Goal: Understand process/instructions: Learn about a topic

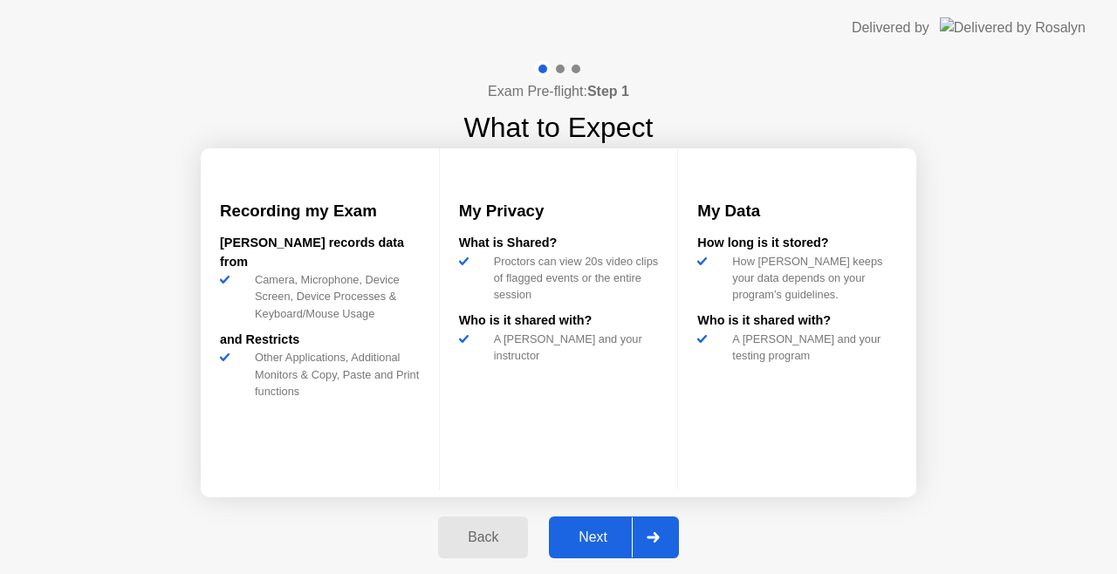
click at [658, 524] on div at bounding box center [653, 538] width 42 height 40
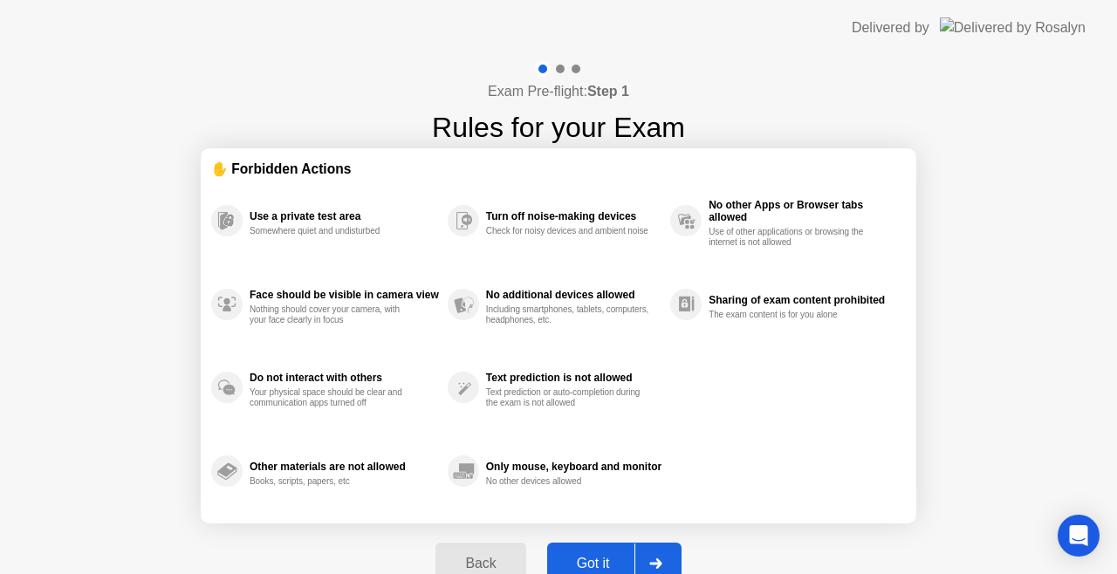
click at [647, 553] on div at bounding box center [656, 564] width 42 height 40
select select "Available cameras"
select select "Available speakers"
select select "Available microphones"
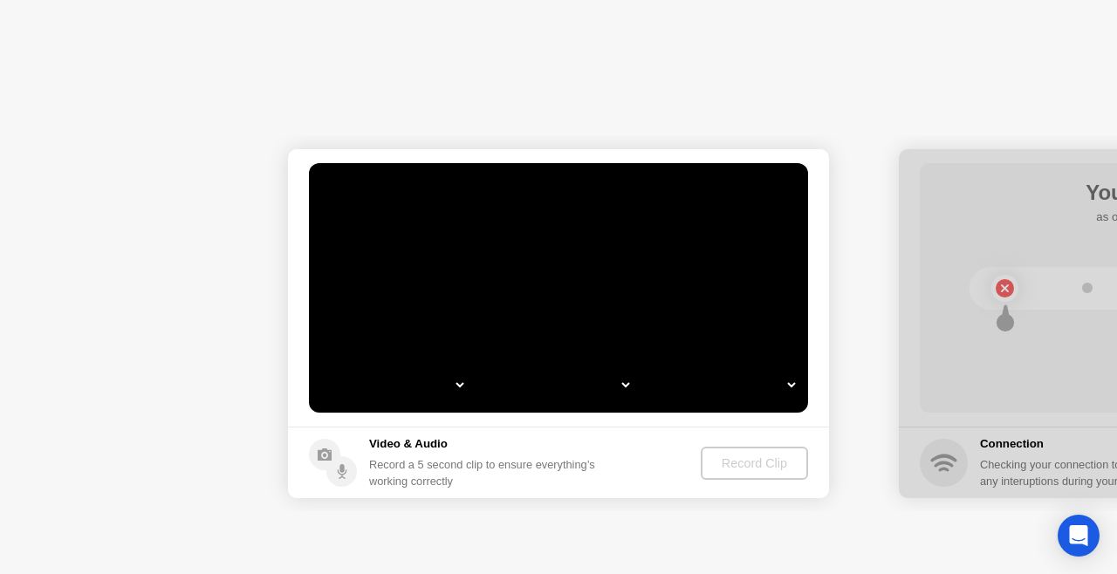
select select "**********"
select select "*******"
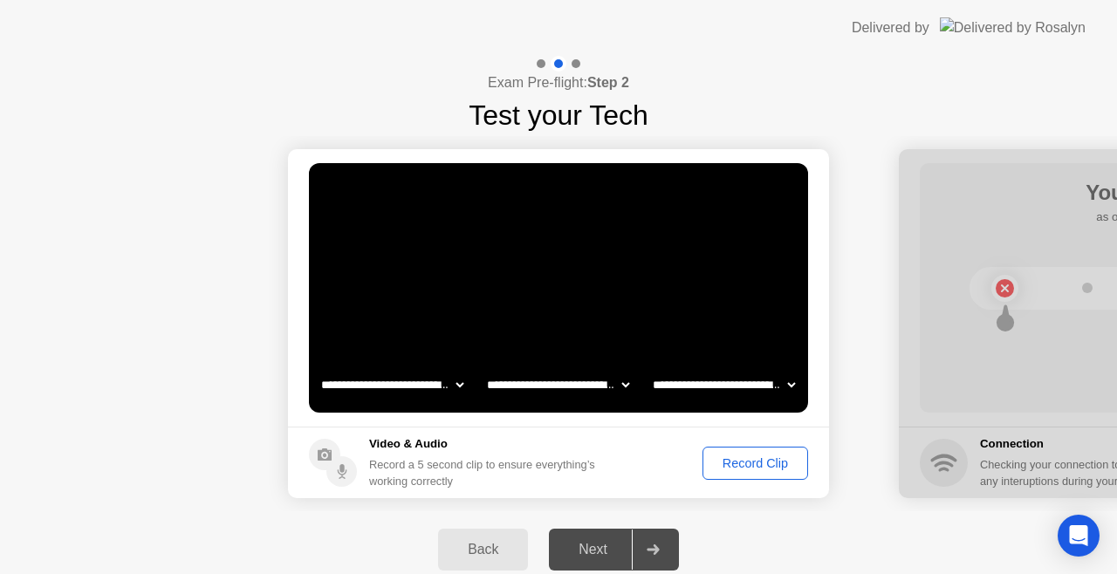
click at [759, 466] on div "Record Clip" at bounding box center [755, 464] width 93 height 14
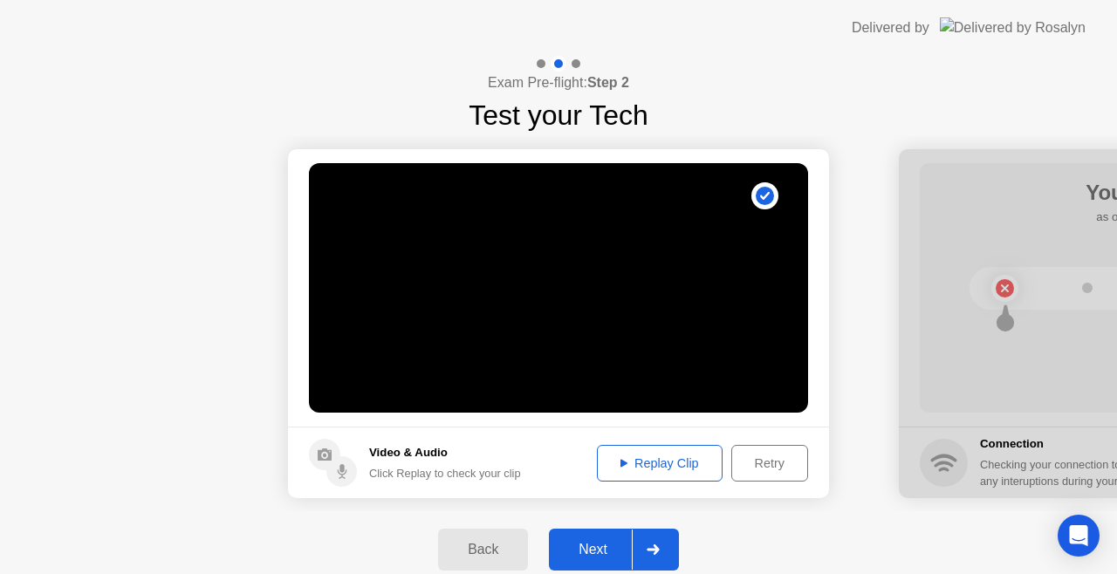
click at [593, 542] on div "Next" at bounding box center [593, 550] width 78 height 16
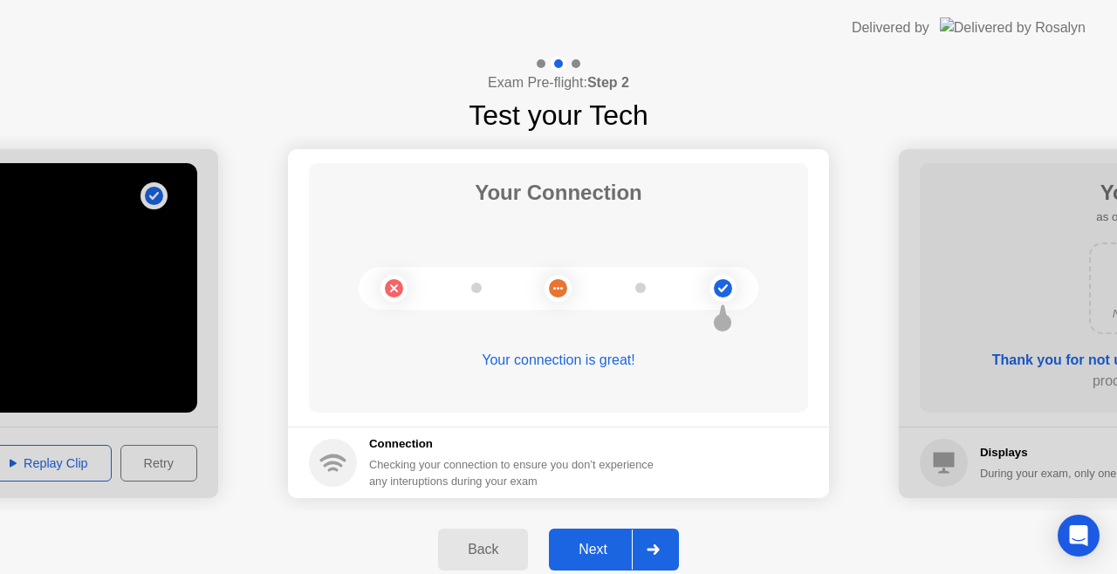
click at [589, 552] on div "Next" at bounding box center [593, 550] width 78 height 16
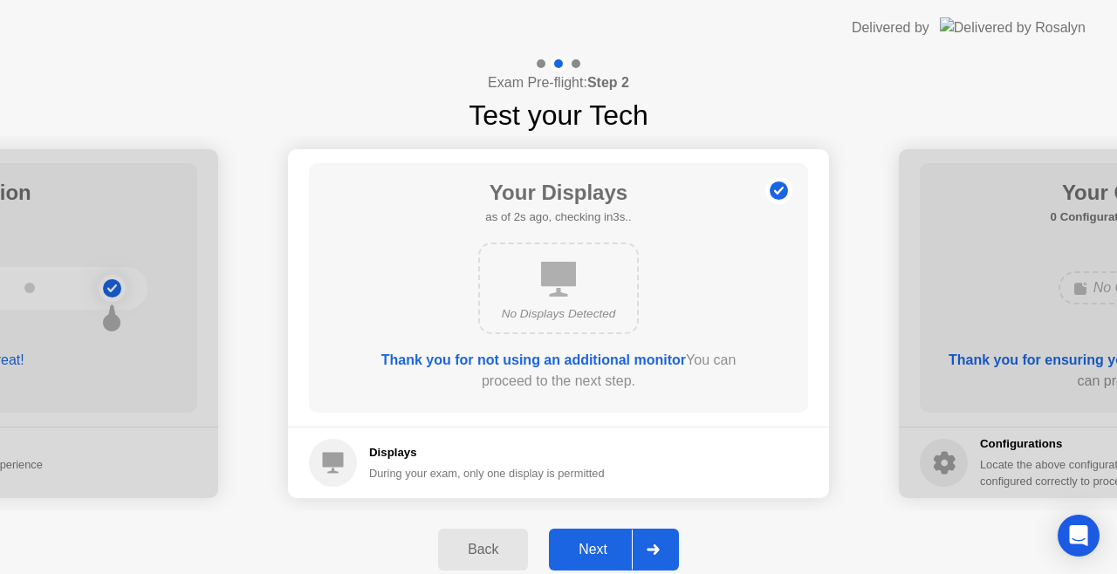
click at [603, 544] on div "Next" at bounding box center [593, 550] width 78 height 16
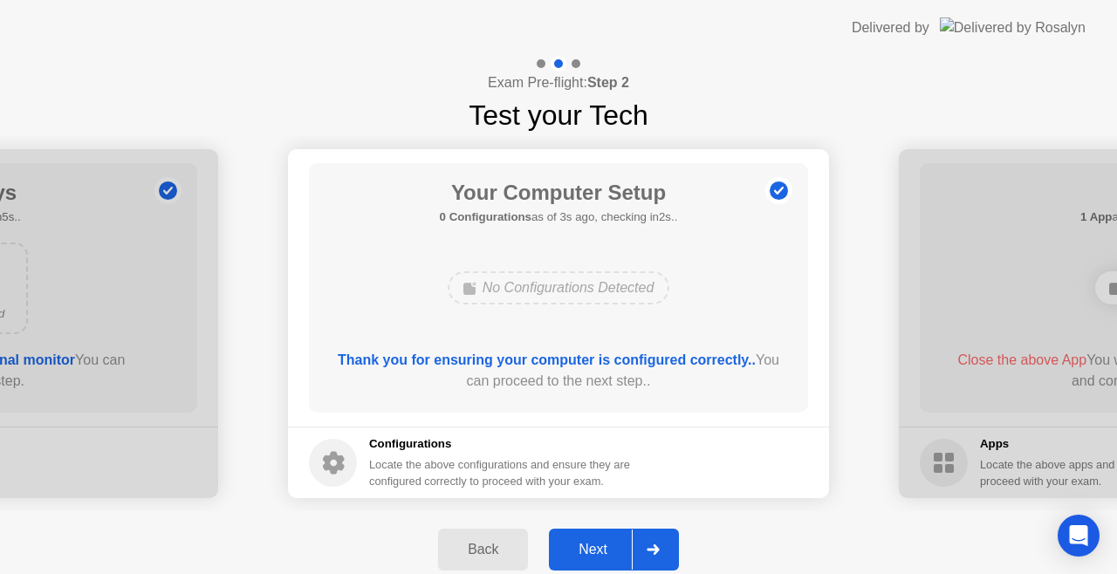
click at [601, 548] on div "Next" at bounding box center [593, 550] width 78 height 16
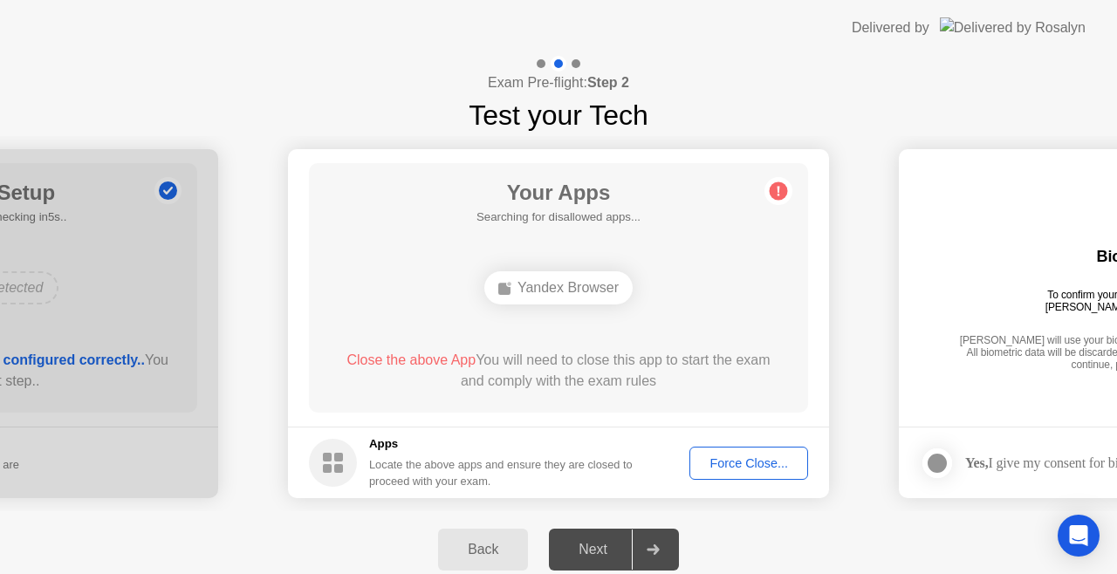
click at [580, 553] on div "Next" at bounding box center [593, 550] width 78 height 16
click at [615, 293] on div "Yandex Browser" at bounding box center [558, 287] width 148 height 33
click at [760, 481] on footer "Apps Locate the above apps and ensure they are closed to proceed with your exam…" at bounding box center [558, 463] width 541 height 72
click at [752, 461] on div "Force Close..." at bounding box center [749, 464] width 106 height 14
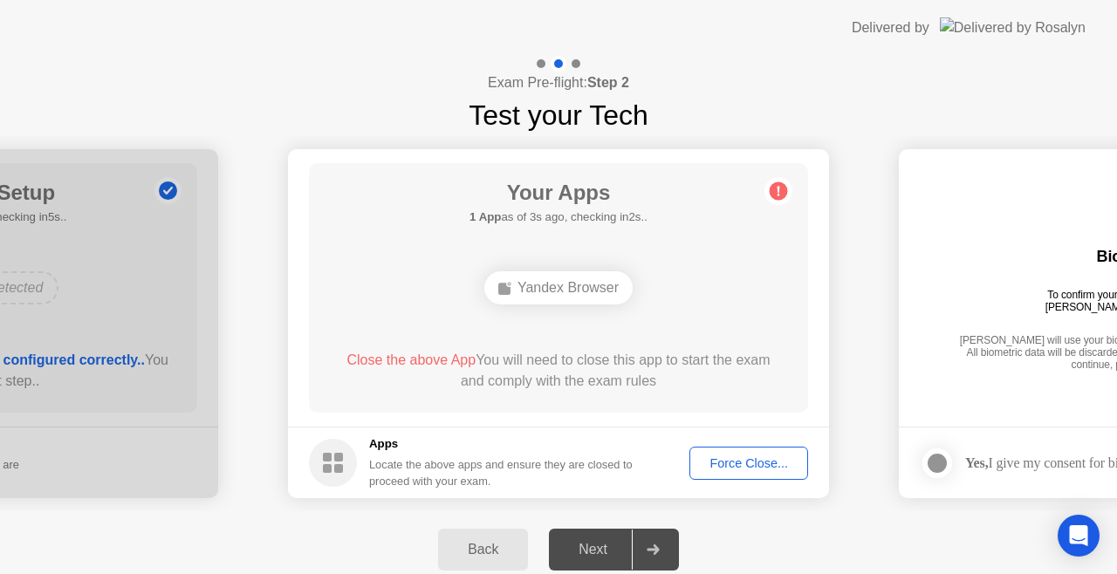
click at [730, 470] on div "Force Close..." at bounding box center [749, 464] width 106 height 14
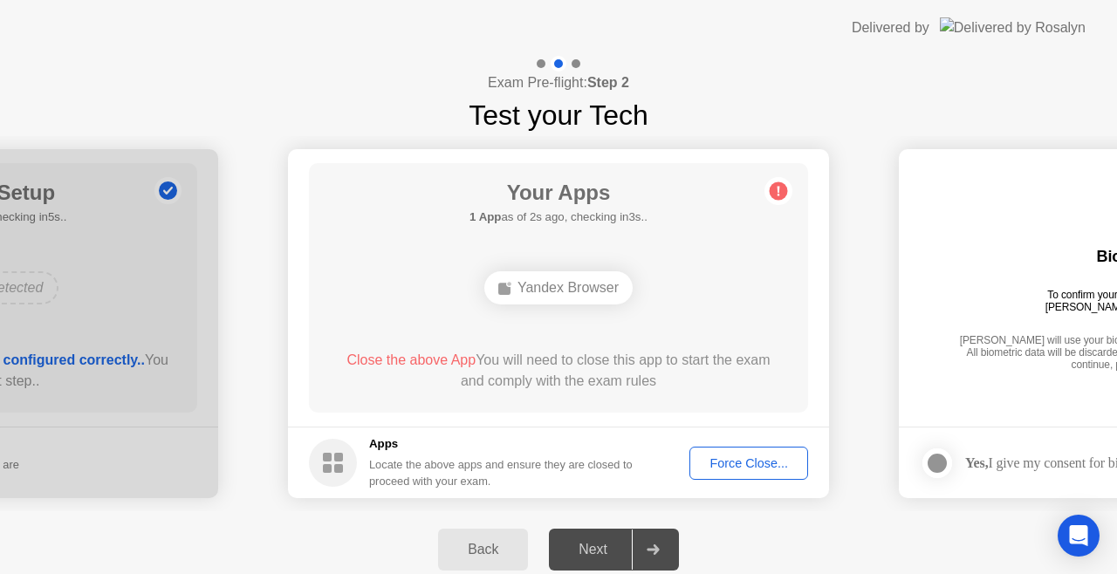
click at [573, 552] on div "Next" at bounding box center [593, 550] width 78 height 16
click at [443, 360] on span "Close the above App" at bounding box center [411, 360] width 129 height 15
click at [762, 485] on footer "Apps Locate the above apps and ensure they are closed to proceed with your exam…" at bounding box center [558, 463] width 541 height 72
click at [763, 466] on div "Force Close..." at bounding box center [749, 464] width 106 height 14
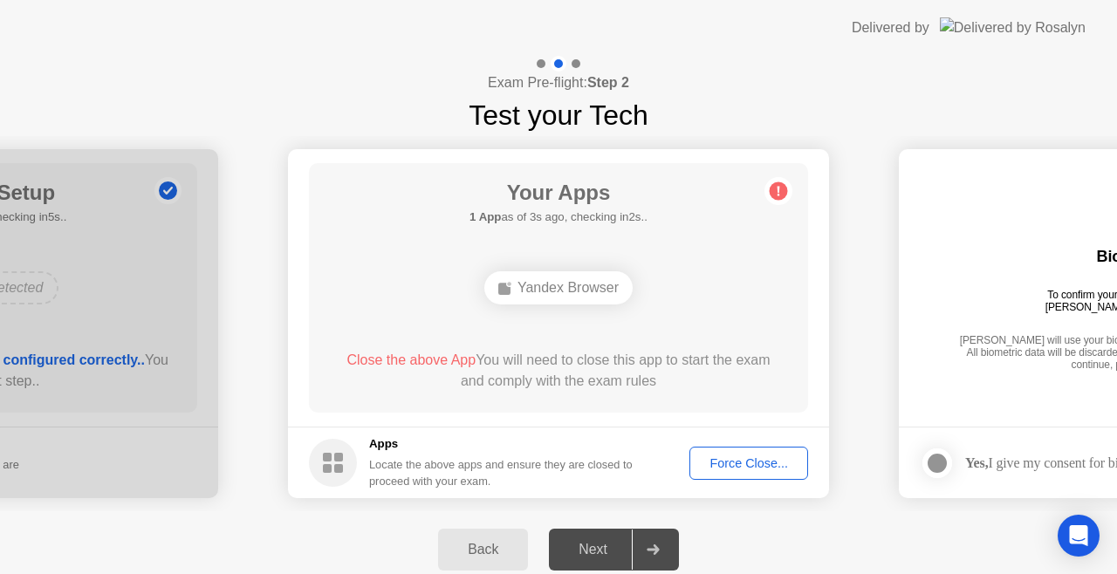
click at [745, 457] on div "Force Close..." at bounding box center [749, 464] width 106 height 14
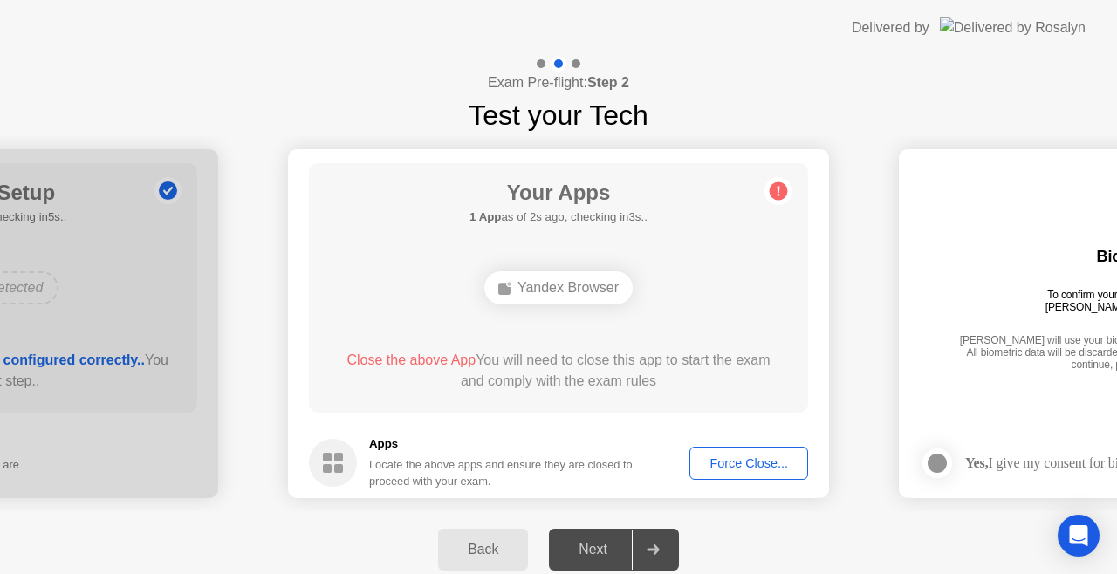
click at [604, 543] on div "Next" at bounding box center [593, 550] width 78 height 16
click at [405, 365] on span "Close the above App" at bounding box center [411, 360] width 129 height 15
click at [718, 461] on div "Force Close..." at bounding box center [749, 464] width 106 height 14
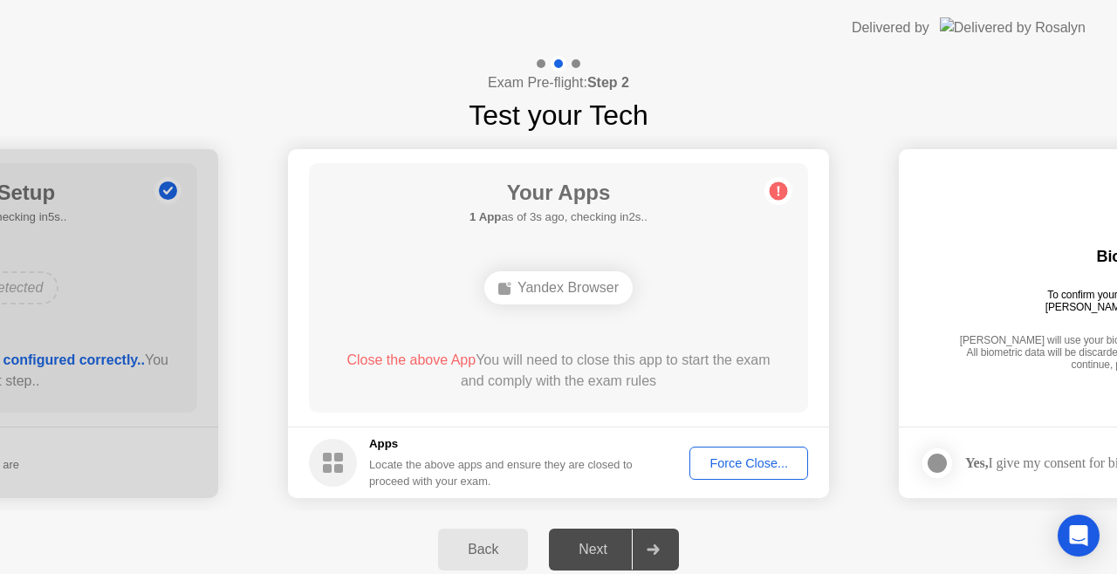
click at [738, 473] on button "Force Close..." at bounding box center [749, 463] width 119 height 33
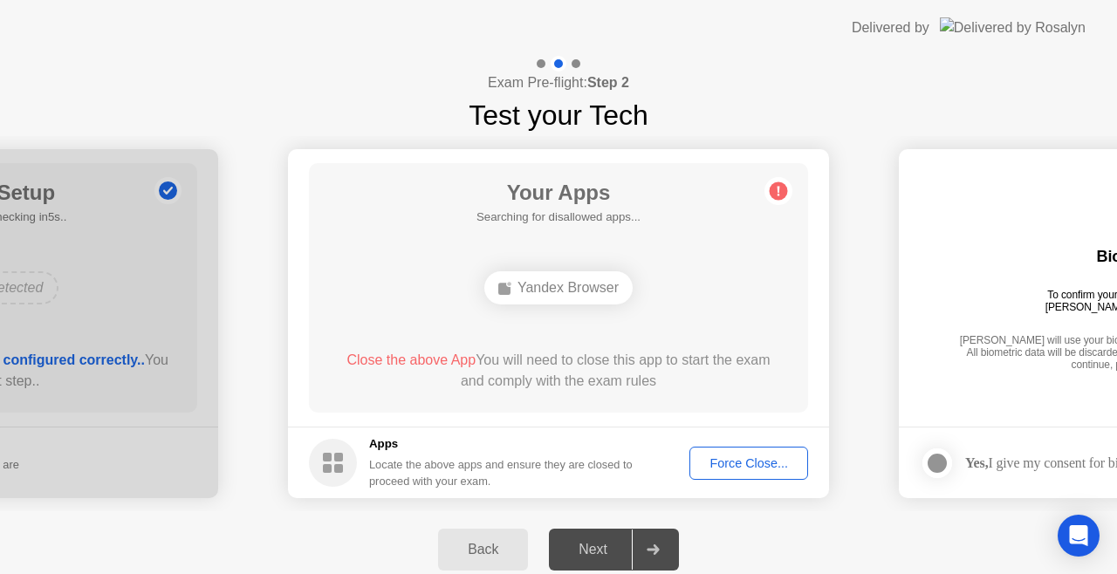
click at [623, 553] on div "Next" at bounding box center [593, 550] width 78 height 16
drag, startPoint x: 869, startPoint y: 480, endPoint x: 550, endPoint y: 459, distance: 320.2
click at [761, 436] on footer "Apps Locate the above apps and ensure they are closed to proceed with your exam…" at bounding box center [558, 463] width 541 height 72
click at [735, 464] on div "Force Close..." at bounding box center [749, 464] width 106 height 14
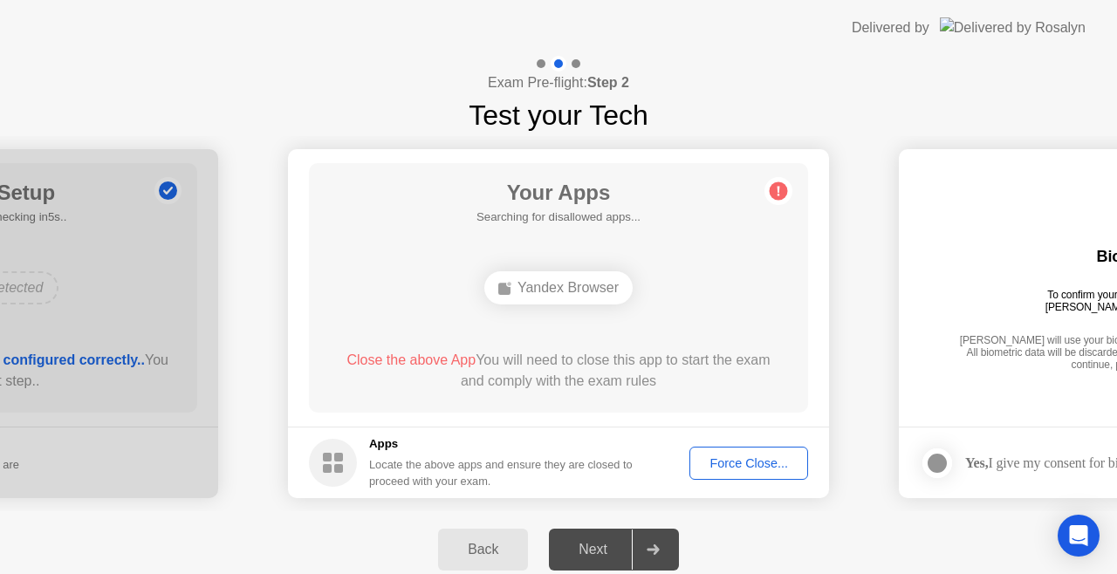
click at [584, 290] on div "Yandex Browser" at bounding box center [558, 287] width 148 height 33
click at [590, 283] on div "Yandex Browser" at bounding box center [558, 287] width 148 height 33
click at [311, 456] on circle at bounding box center [333, 463] width 48 height 48
click at [340, 463] on circle at bounding box center [333, 463] width 48 height 48
click at [747, 466] on div "Force Close..." at bounding box center [749, 464] width 106 height 14
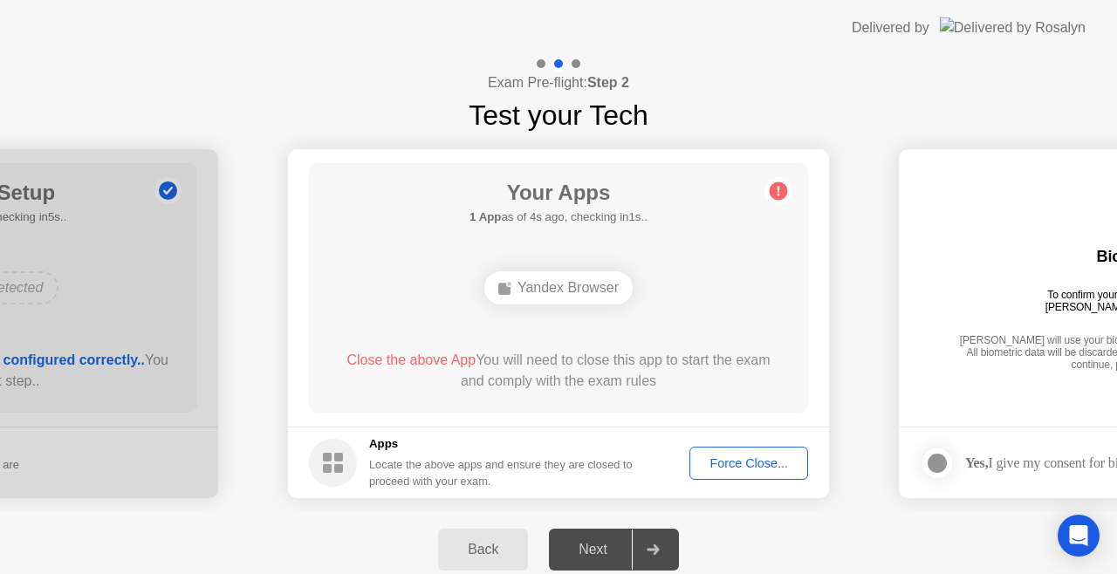
click at [642, 546] on div at bounding box center [653, 550] width 42 height 40
click at [487, 545] on div "Back" at bounding box center [482, 550] width 79 height 16
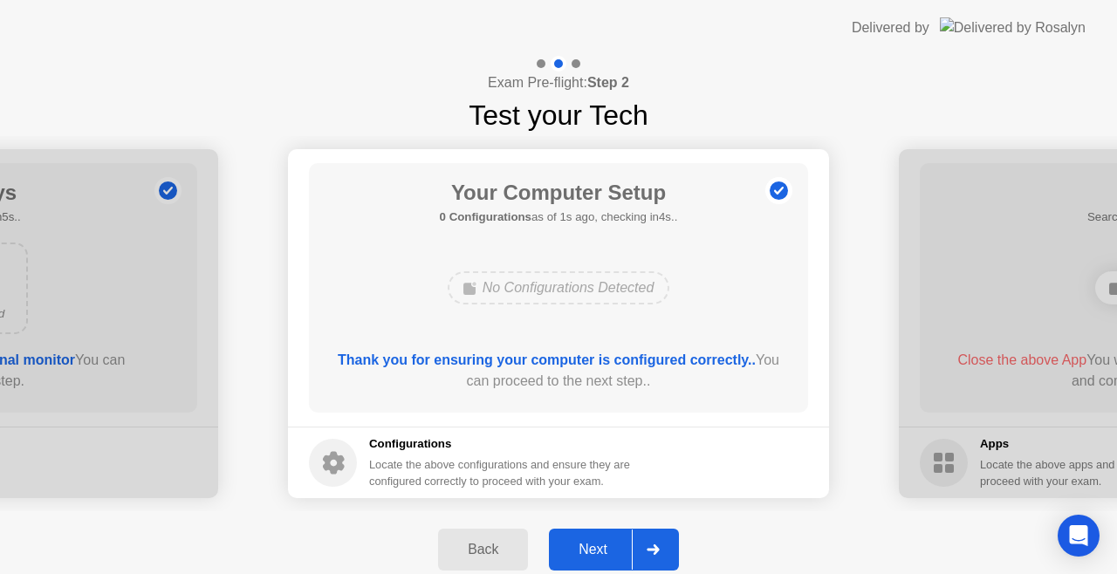
click at [582, 288] on div "No Configurations Detected" at bounding box center [559, 287] width 223 height 33
click at [556, 353] on b "Thank you for ensuring your computer is configured correctly.." at bounding box center [547, 360] width 418 height 15
click at [422, 353] on b "Thank you for ensuring your computer is configured correctly.." at bounding box center [547, 360] width 418 height 15
click at [752, 366] on div "Thank you for ensuring your computer is configured correctly.. You can proceed …" at bounding box center [559, 371] width 450 height 42
click at [628, 550] on div "Next" at bounding box center [593, 550] width 78 height 16
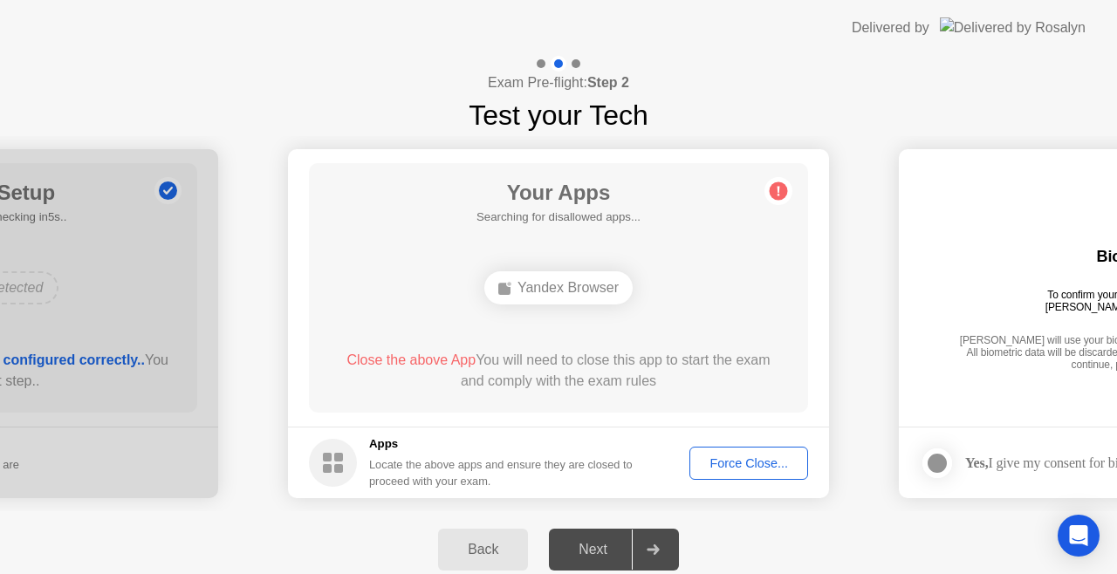
click at [628, 548] on div "Next" at bounding box center [593, 550] width 78 height 16
click at [738, 459] on div "Force Close..." at bounding box center [749, 464] width 106 height 14
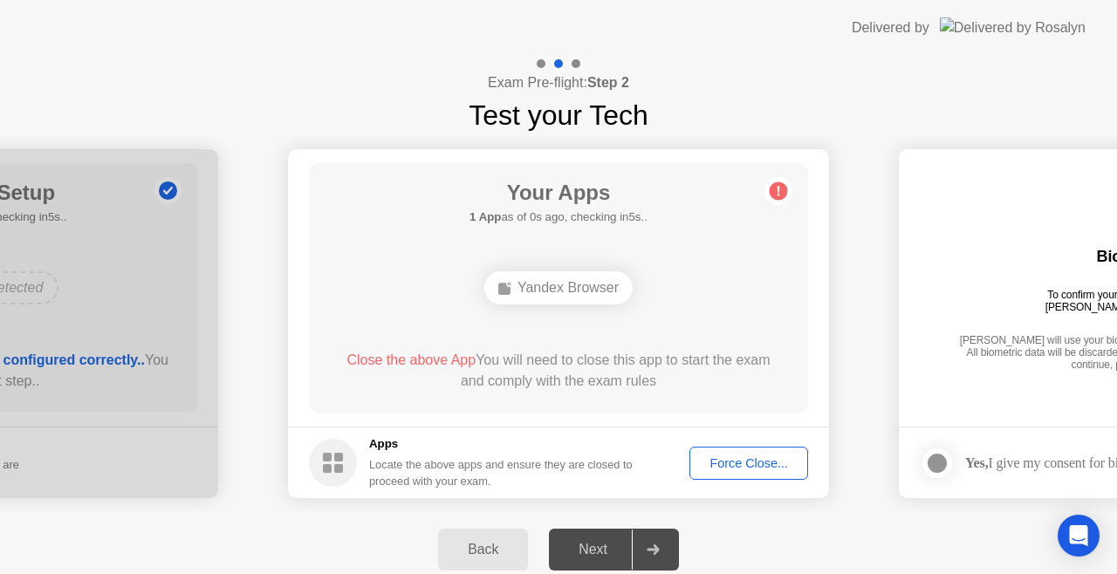
click at [742, 466] on div "Force Close..." at bounding box center [749, 464] width 106 height 14
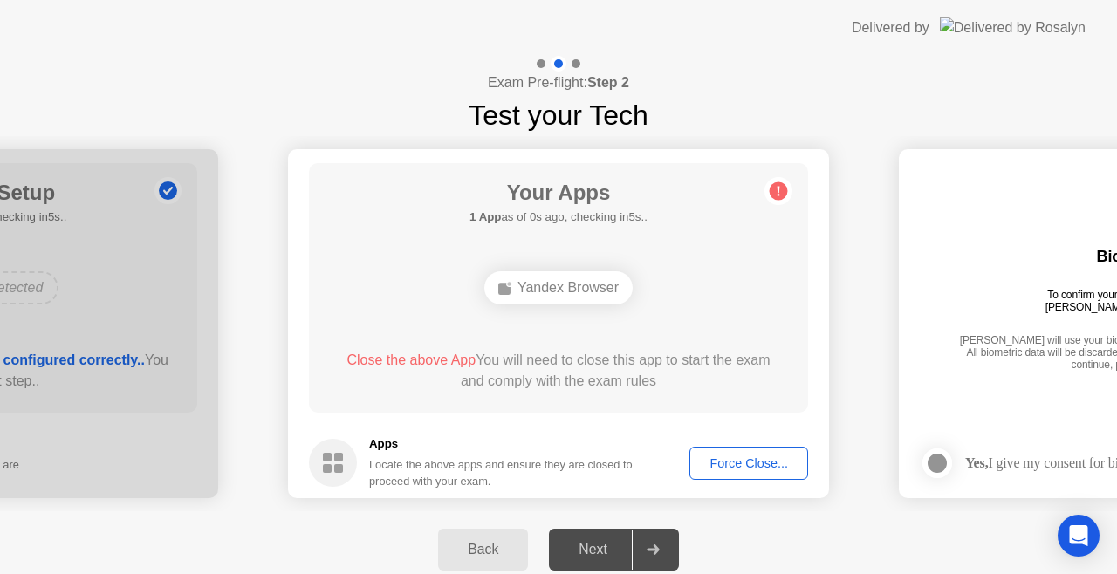
click at [718, 461] on div "Force Close..." at bounding box center [749, 464] width 106 height 14
